Goal: Information Seeking & Learning: Learn about a topic

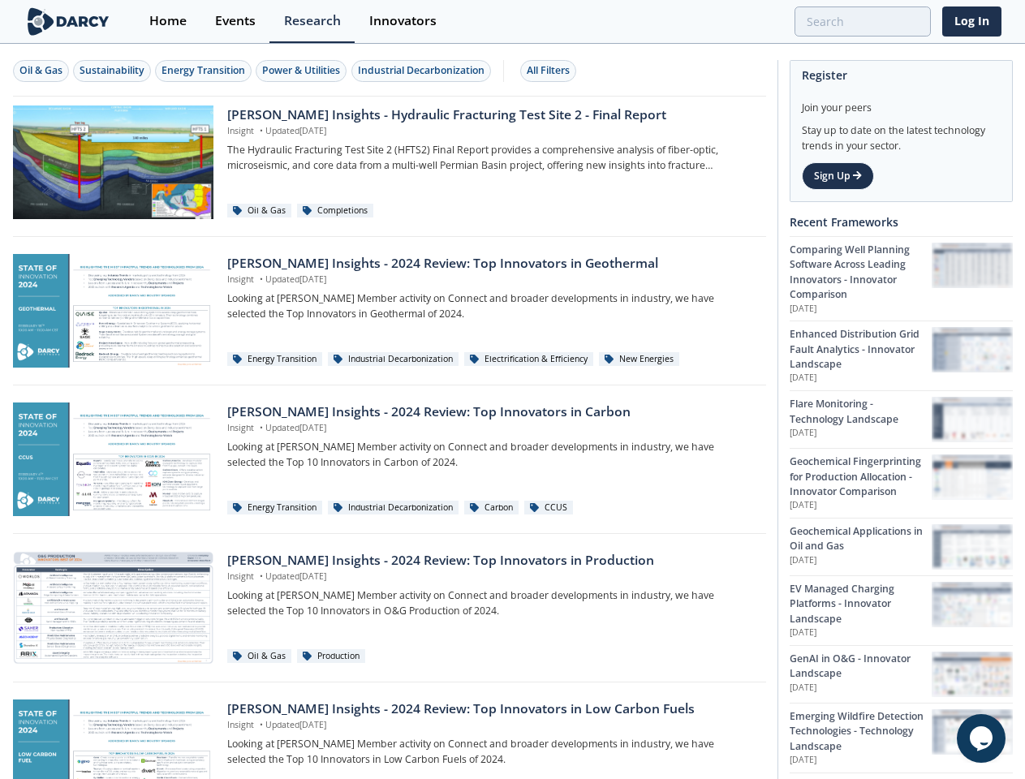
click at [41, 71] on div "Oil & Gas" at bounding box center [40, 70] width 43 height 15
click at [113, 71] on div "Sustainability" at bounding box center [112, 70] width 65 height 15
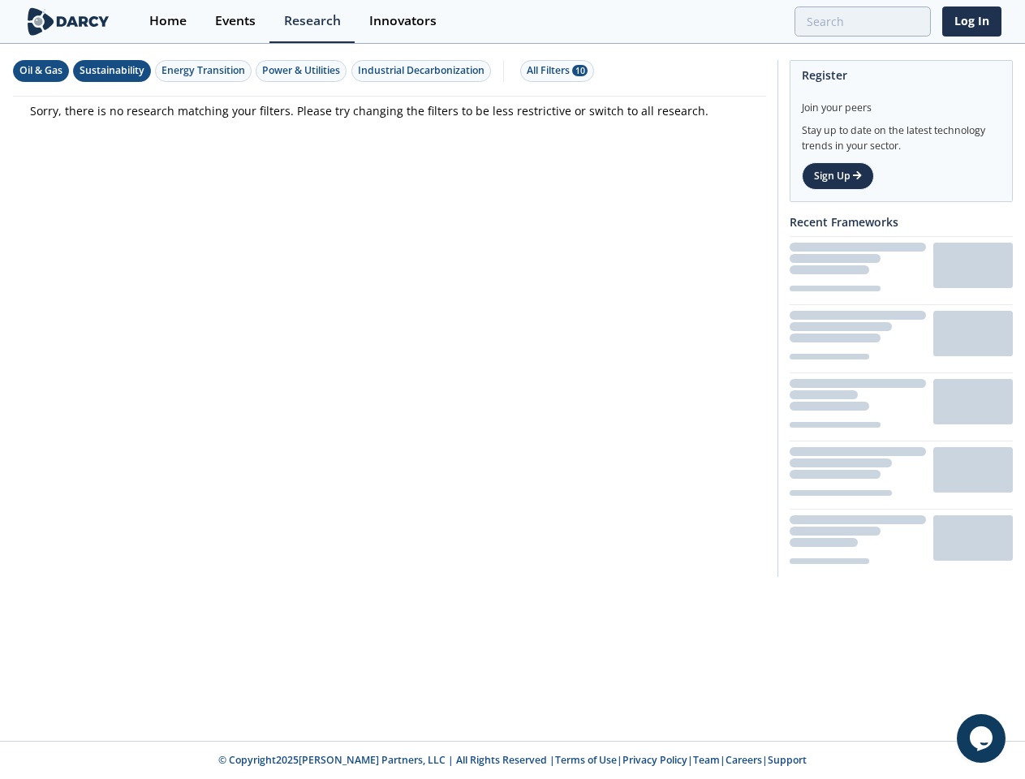
click at [205, 71] on div "Energy Transition" at bounding box center [204, 70] width 84 height 15
click at [304, 71] on div "Power & Utilities" at bounding box center [301, 70] width 78 height 15
